Goal: Transaction & Acquisition: Subscribe to service/newsletter

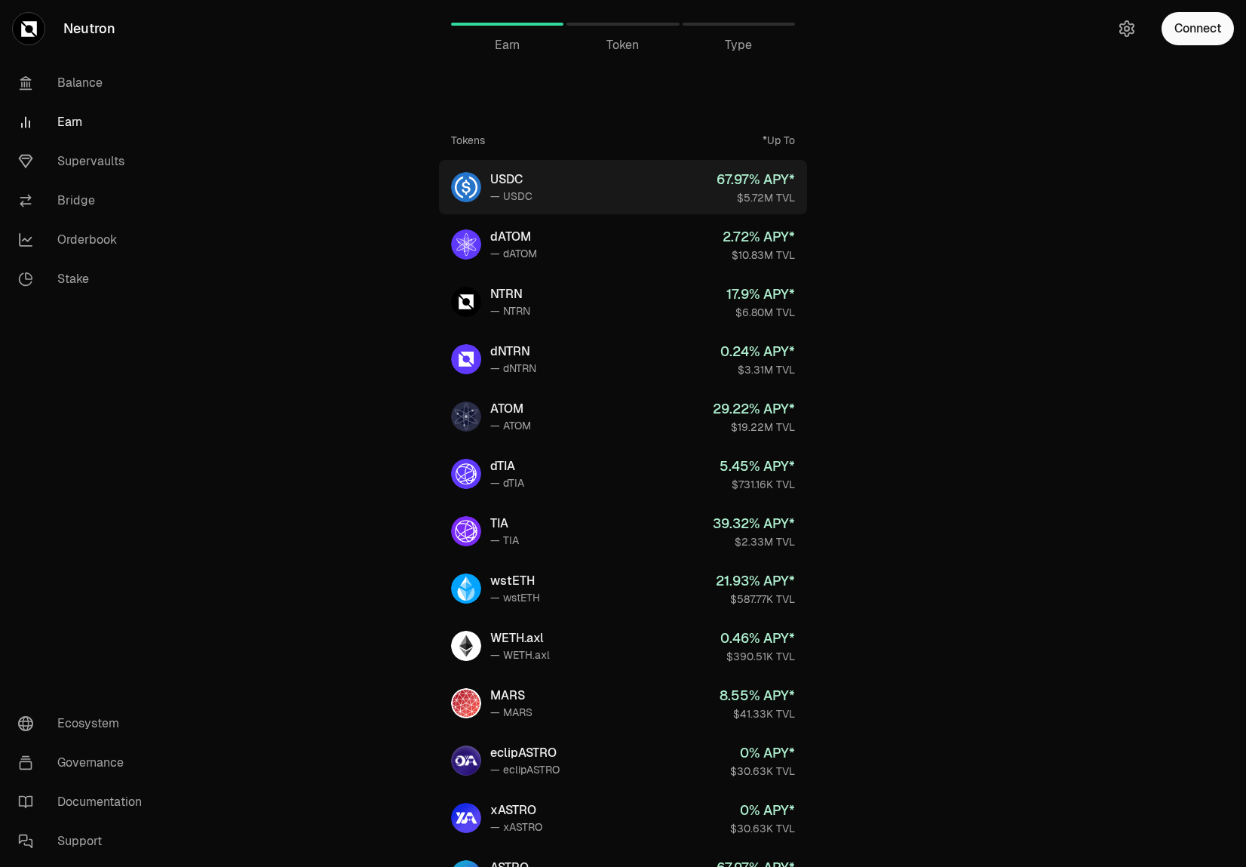
click at [735, 186] on div "67.97 % APY*" at bounding box center [756, 179] width 78 height 21
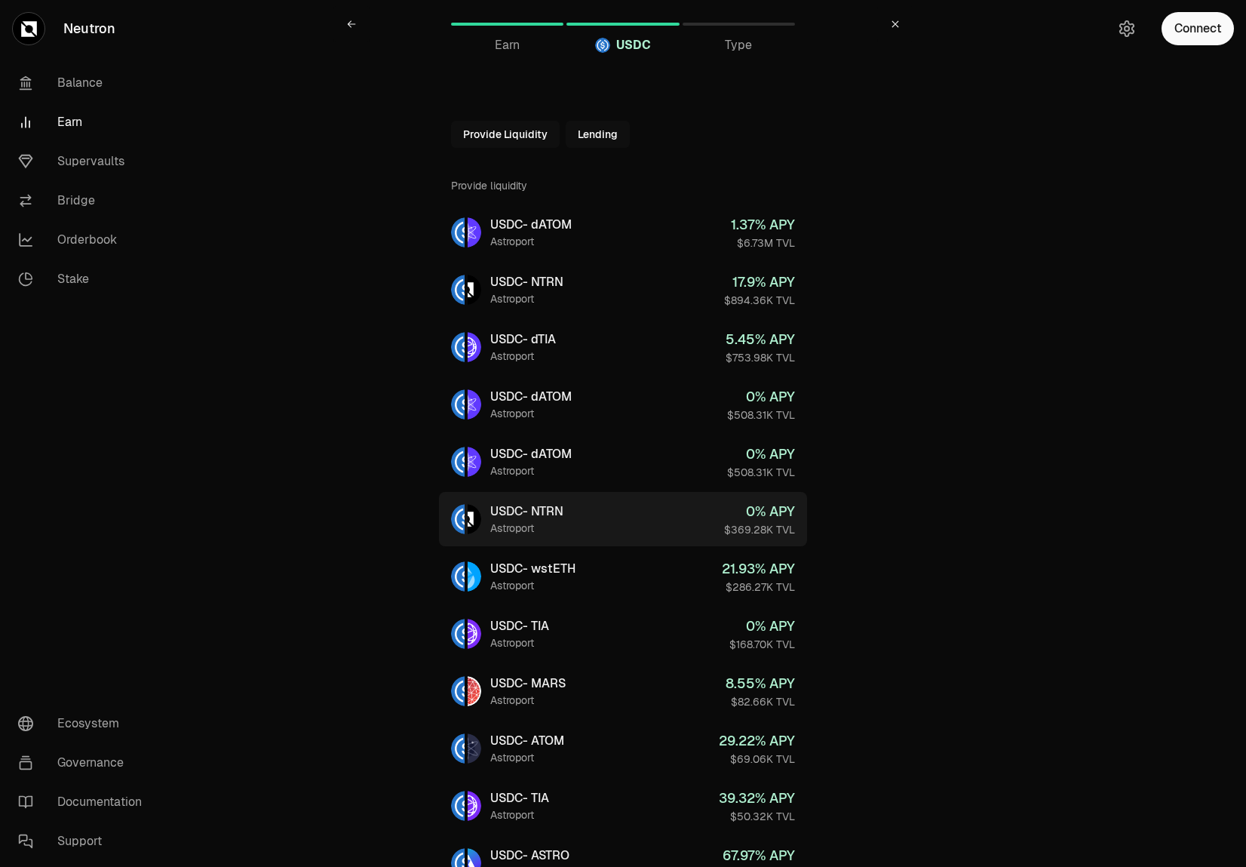
scroll to position [224, 0]
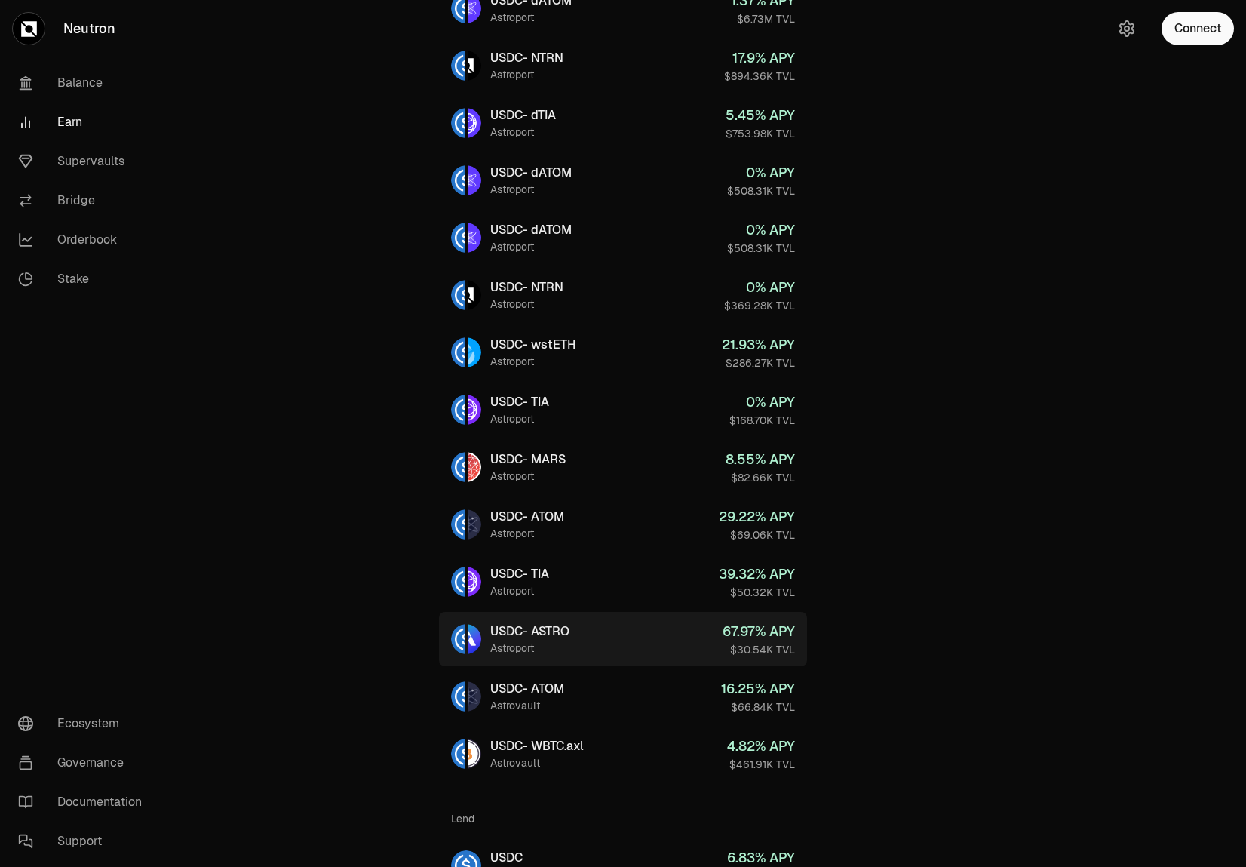
click at [639, 628] on link "USDC - ASTRO Astroport 67.97 % APY $30.54K TVL" at bounding box center [623, 639] width 368 height 54
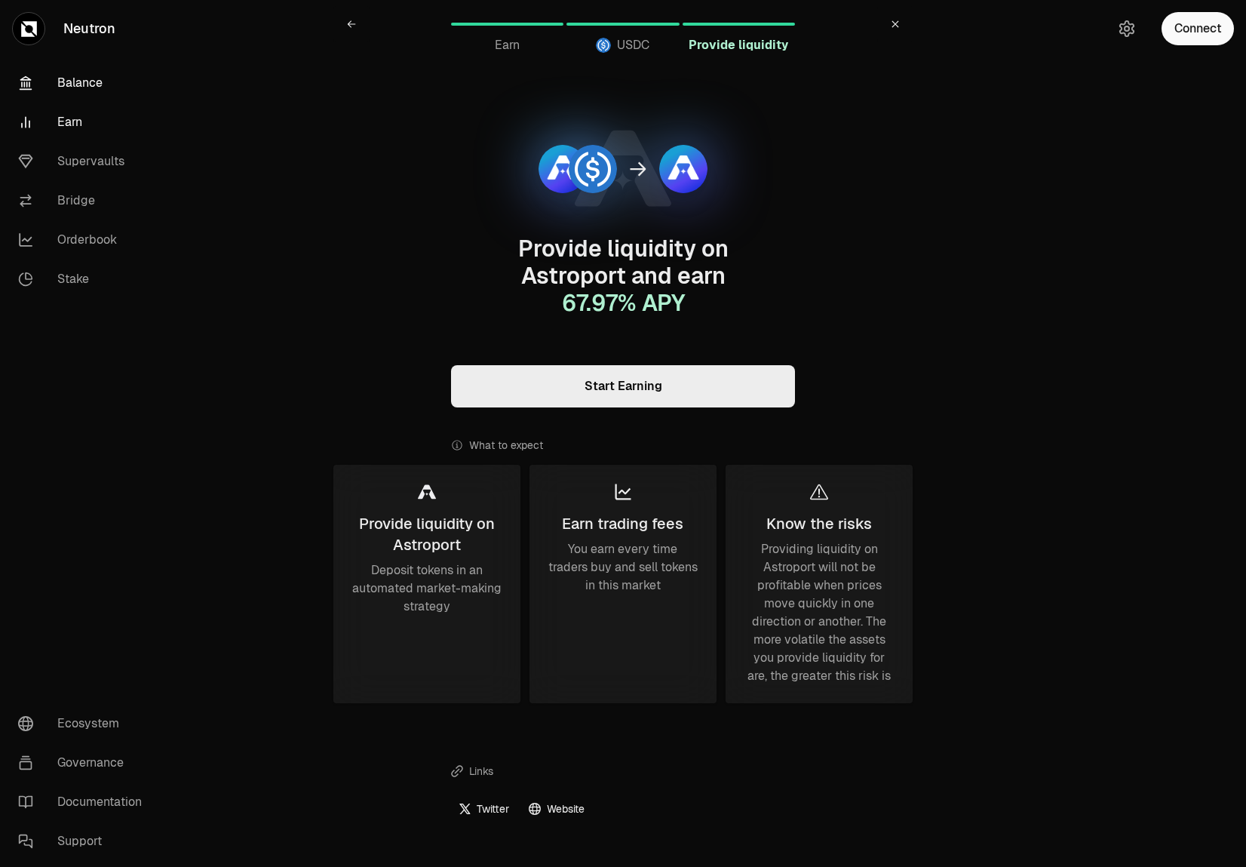
click at [97, 87] on link "Balance" at bounding box center [84, 82] width 157 height 39
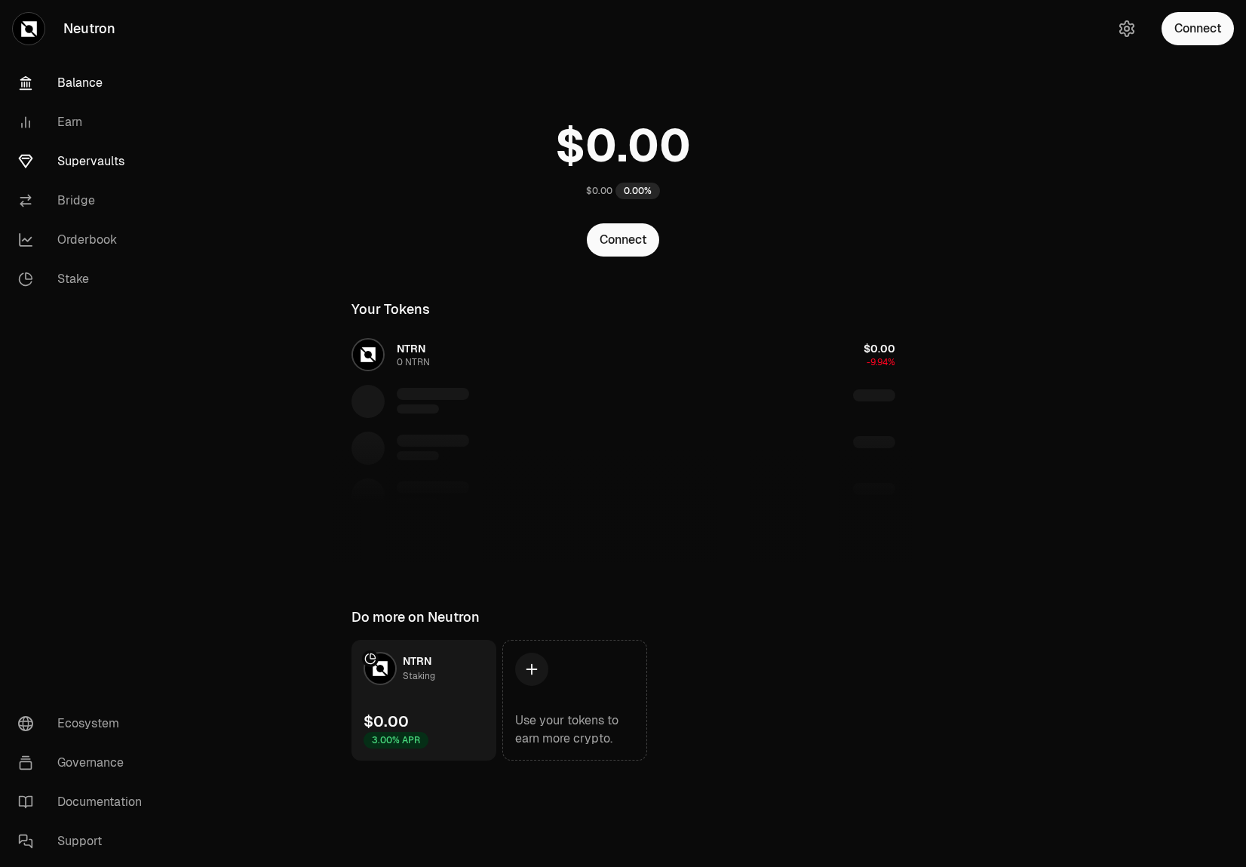
click at [99, 161] on link "Supervaults" at bounding box center [84, 161] width 157 height 39
